Goal: Find specific page/section: Find specific page/section

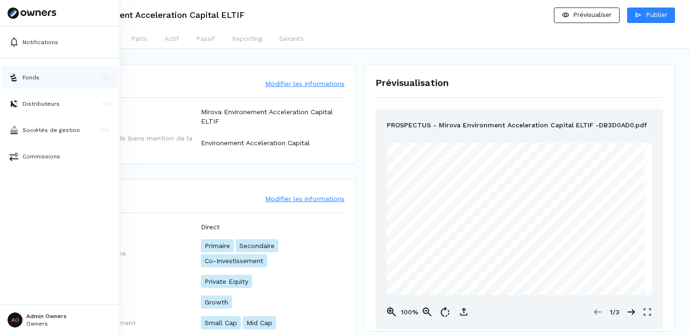
click at [49, 77] on button "Fonds 188" at bounding box center [60, 77] width 116 height 23
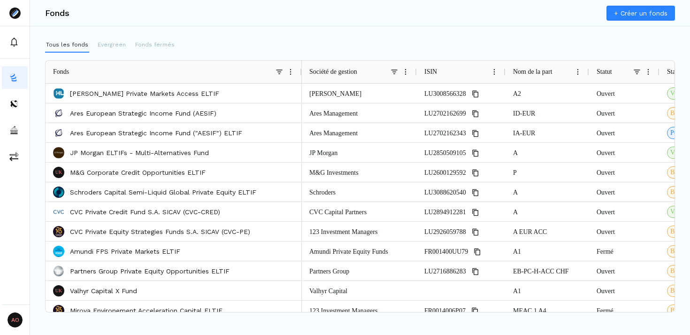
click at [605, 46] on div "Tous les fonds Evergreen Fonds fermés" at bounding box center [360, 45] width 630 height 15
click at [114, 42] on p "Evergreen" at bounding box center [112, 44] width 28 height 8
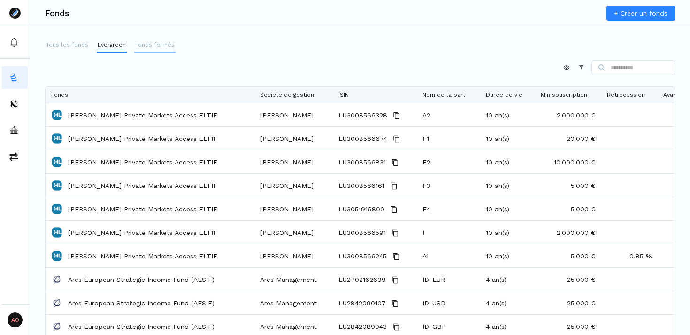
click at [148, 46] on p "Fonds fermés" at bounding box center [154, 44] width 39 height 8
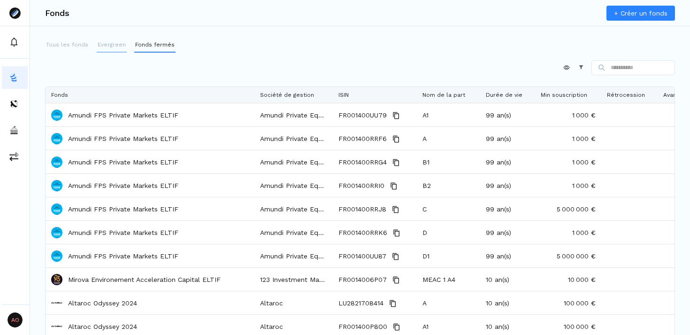
click at [108, 40] on button "Evergreen" at bounding box center [112, 45] width 30 height 15
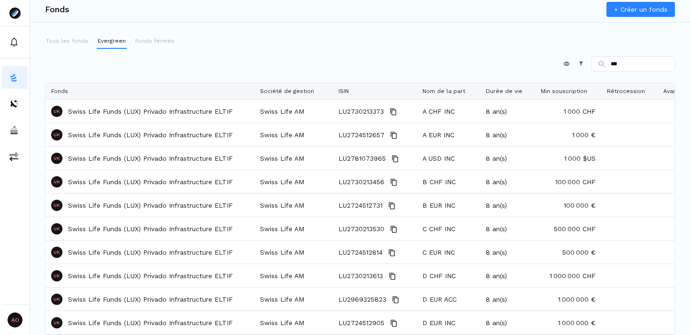
type input "***"
